Goal: Task Accomplishment & Management: Manage account settings

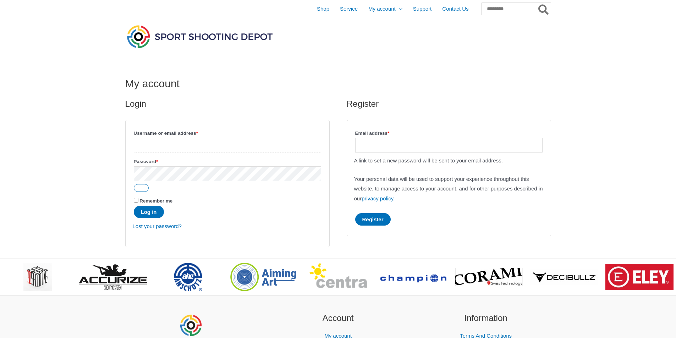
click at [178, 142] on input "Username or email address * Required" at bounding box center [227, 145] width 187 height 15
type input "**********"
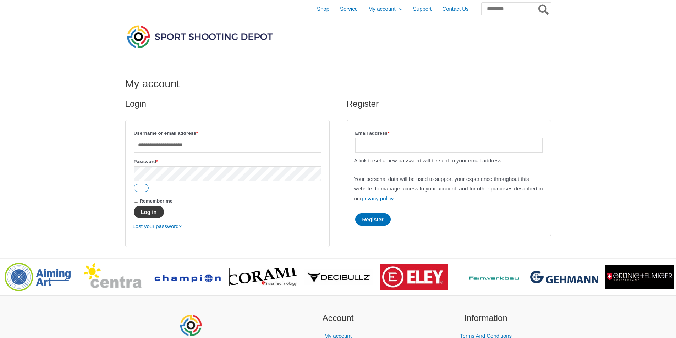
click at [153, 218] on button "Log in" at bounding box center [149, 212] width 30 height 12
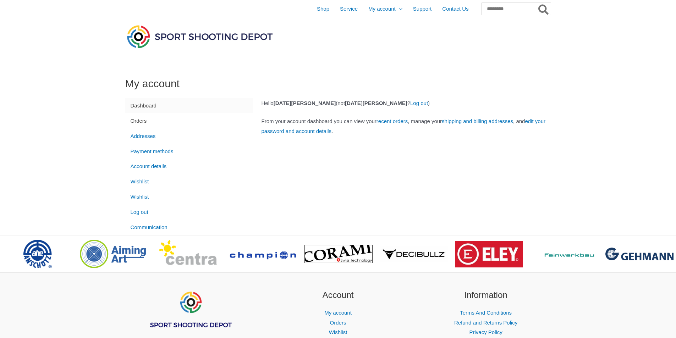
click at [137, 123] on link "Orders" at bounding box center [189, 120] width 128 height 15
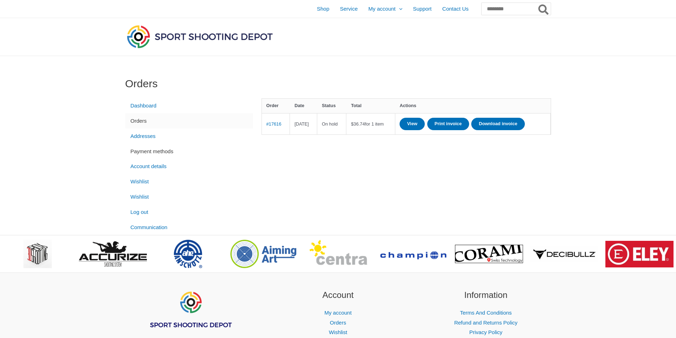
click at [147, 152] on link "Payment methods" at bounding box center [189, 151] width 128 height 15
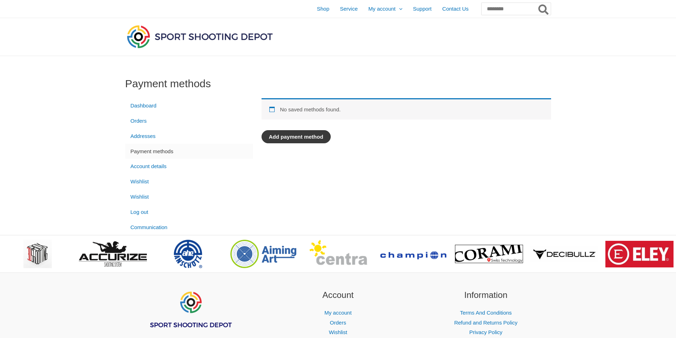
click at [306, 138] on link "Add payment method" at bounding box center [296, 136] width 69 height 13
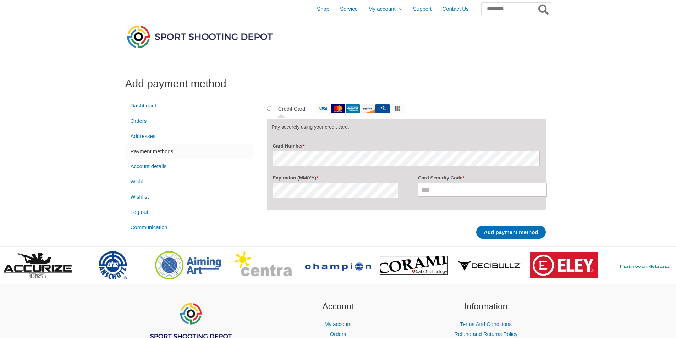
scroll to position [35, 0]
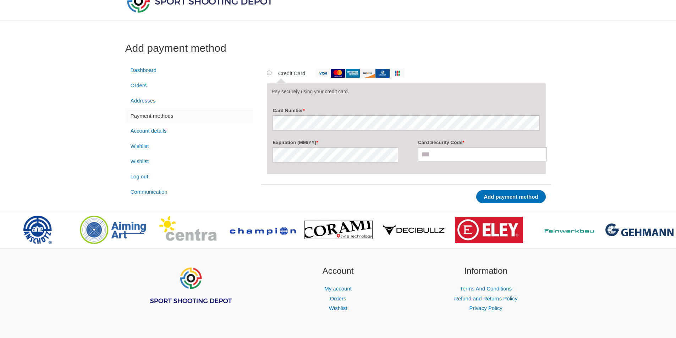
click at [403, 74] on img at bounding box center [397, 73] width 14 height 9
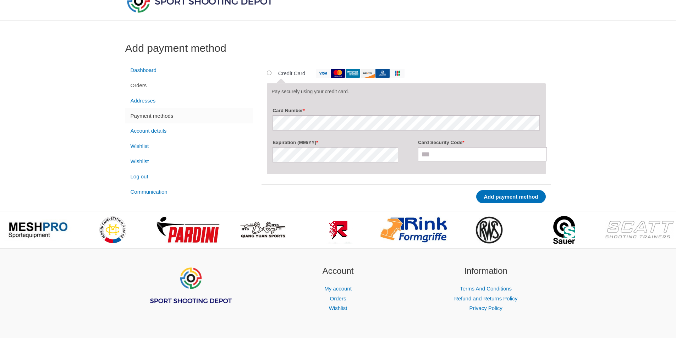
click at [154, 86] on link "Orders" at bounding box center [189, 85] width 128 height 15
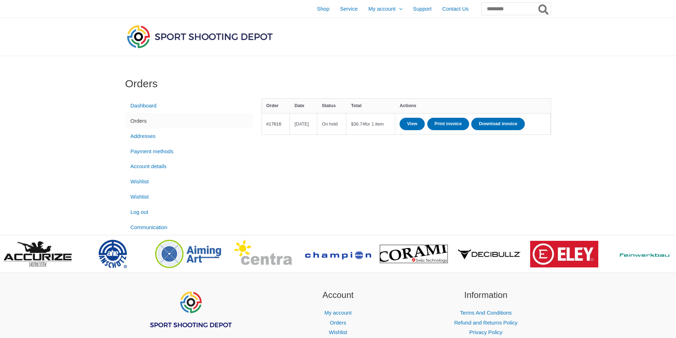
click at [280, 127] on link "#17616" at bounding box center [273, 123] width 15 height 5
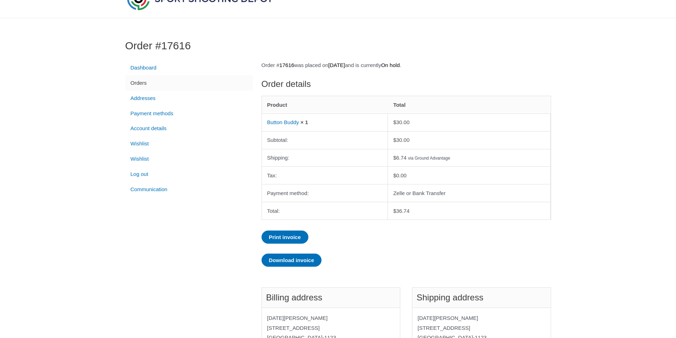
scroll to position [35, 0]
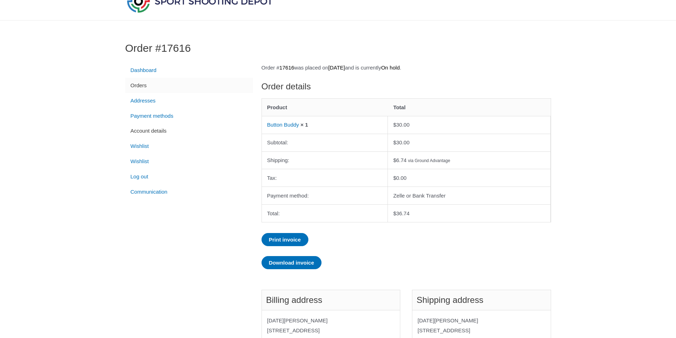
click at [165, 132] on link "Account details" at bounding box center [189, 130] width 128 height 15
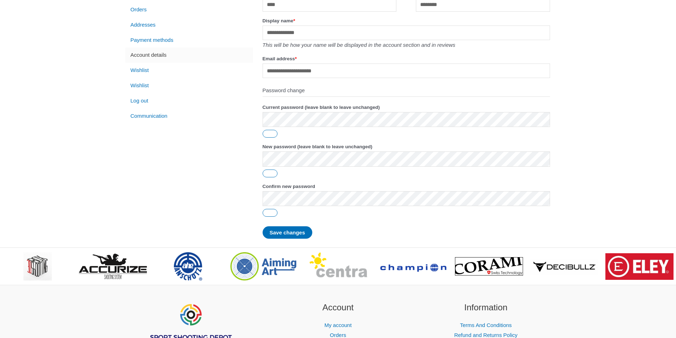
scroll to position [35, 0]
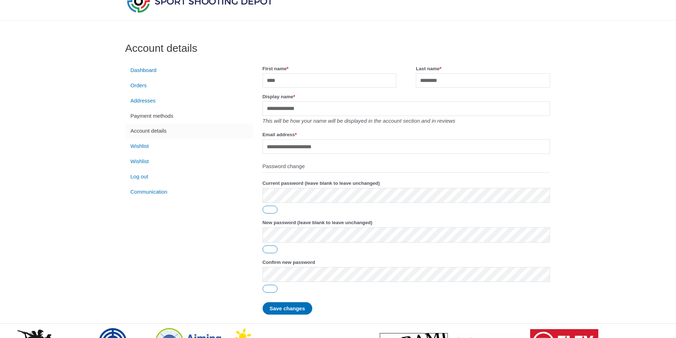
click at [166, 117] on link "Payment methods" at bounding box center [189, 115] width 128 height 15
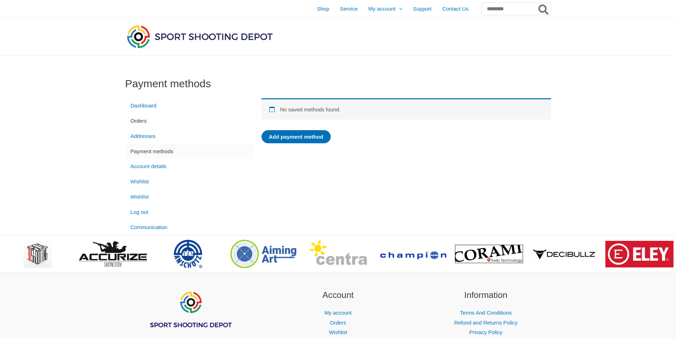
click at [143, 118] on link "Orders" at bounding box center [189, 120] width 128 height 15
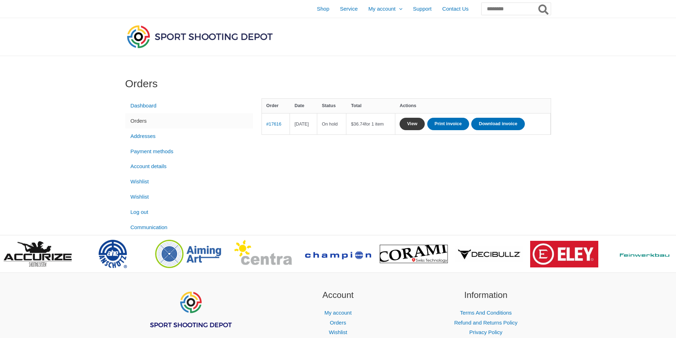
click at [425, 121] on link "View" at bounding box center [412, 124] width 25 height 12
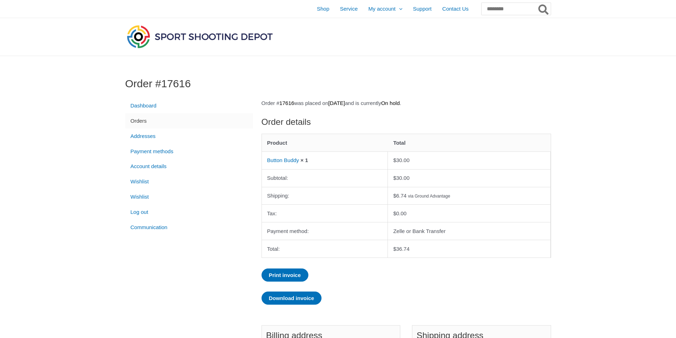
click at [142, 124] on link "Orders" at bounding box center [189, 120] width 128 height 15
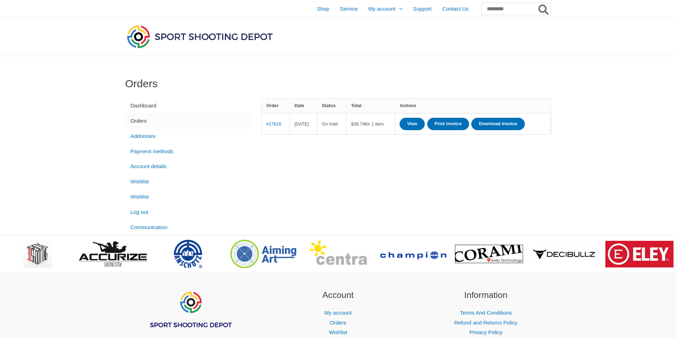
click at [150, 107] on link "Dashboard" at bounding box center [189, 105] width 128 height 15
